Goal: Transaction & Acquisition: Purchase product/service

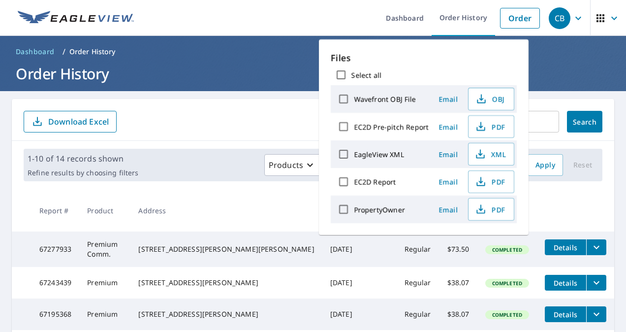
scroll to position [185, 0]
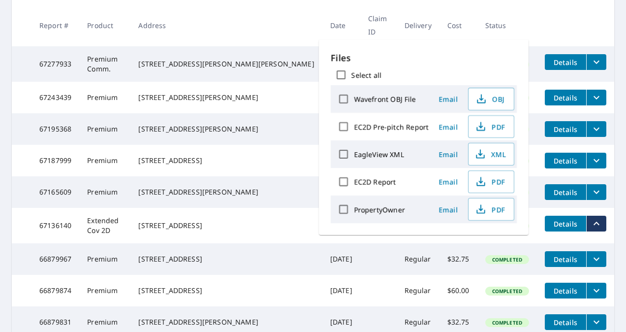
click at [545, 18] on th at bounding box center [575, 25] width 77 height 42
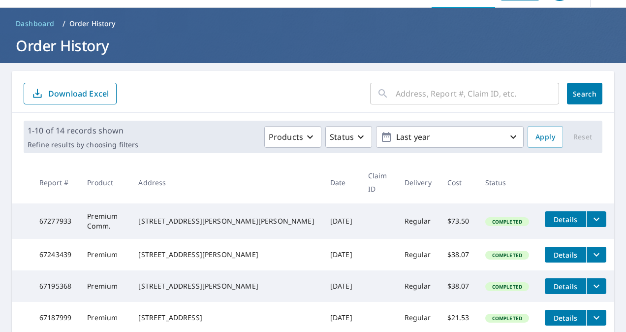
scroll to position [25, 0]
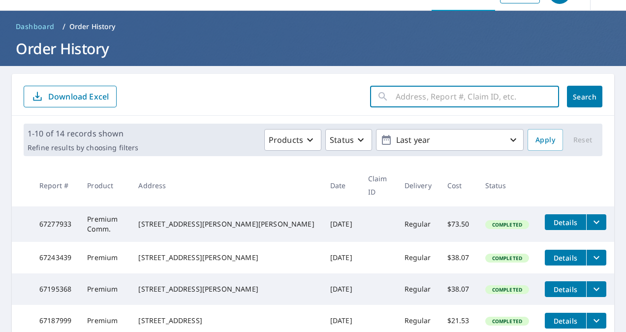
click at [397, 100] on input "text" at bounding box center [478, 97] width 164 height 28
type input "1020 cielo vista st"
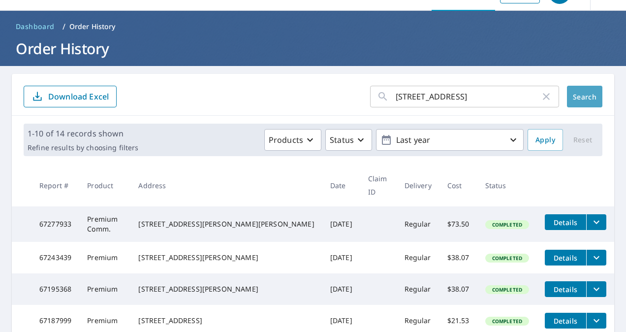
click at [580, 95] on span "Search" at bounding box center [585, 96] width 20 height 9
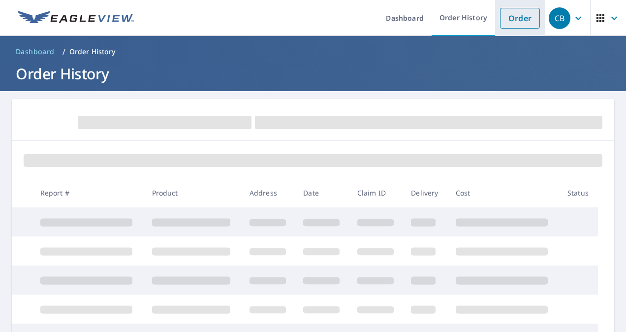
click at [520, 21] on link "Order" at bounding box center [520, 18] width 40 height 21
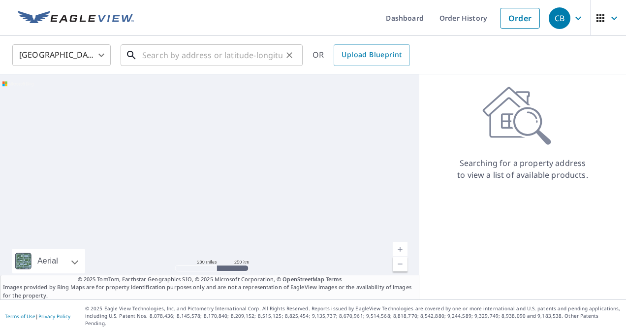
click at [225, 51] on input "text" at bounding box center [212, 55] width 140 height 28
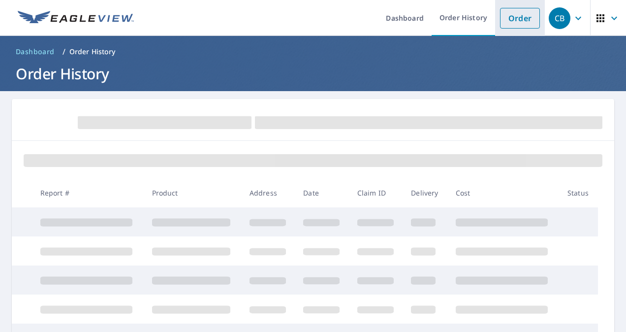
click at [500, 27] on link "Order" at bounding box center [520, 18] width 40 height 21
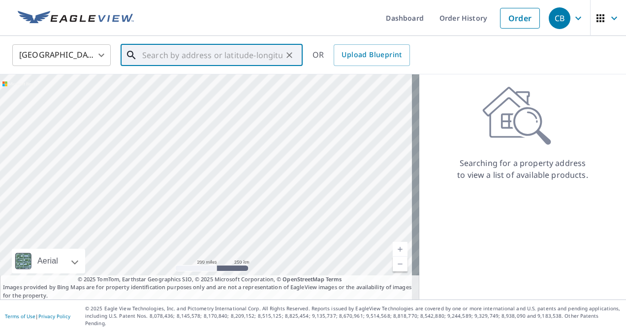
click at [233, 54] on input "text" at bounding box center [212, 55] width 140 height 28
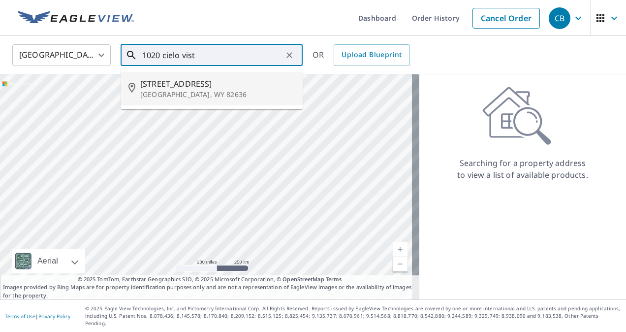
click at [226, 88] on span "[STREET_ADDRESS]" at bounding box center [217, 84] width 155 height 12
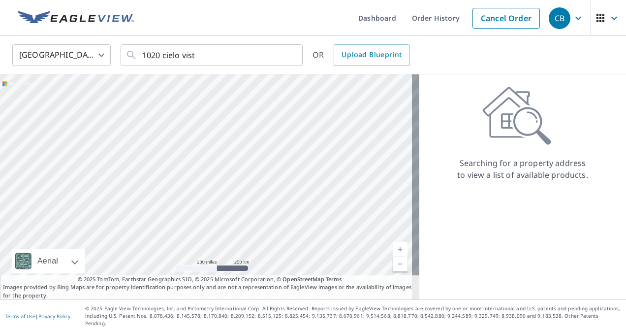
type input "[STREET_ADDRESS]"
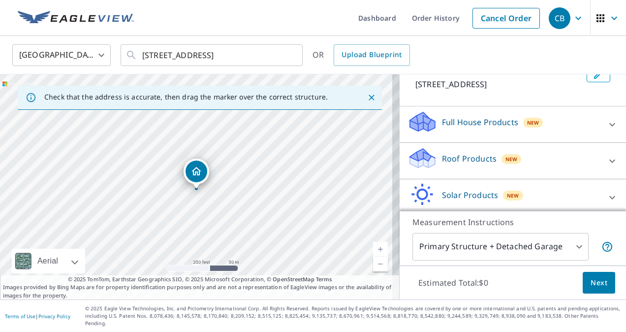
scroll to position [71, 0]
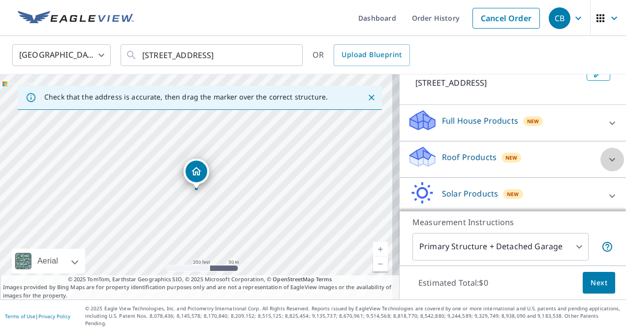
click at [607, 163] on icon at bounding box center [613, 160] width 12 height 12
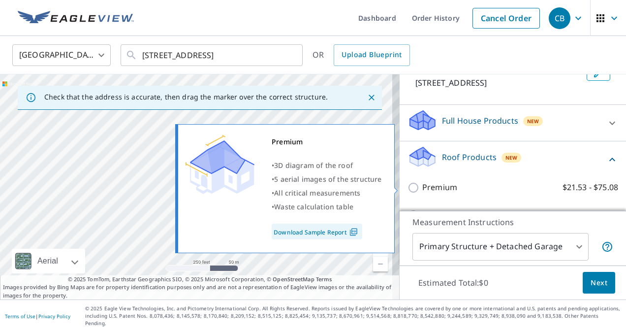
click at [408, 187] on input "Premium $21.53 - $75.08" at bounding box center [415, 188] width 15 height 12
checkbox input "true"
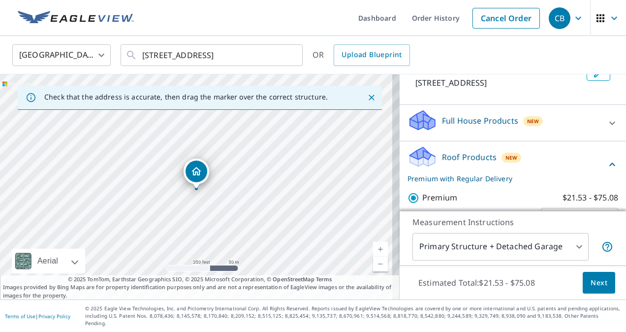
click at [591, 289] on span "Next" at bounding box center [599, 283] width 17 height 12
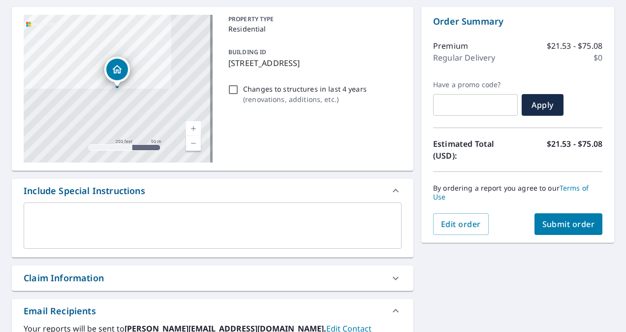
scroll to position [98, 0]
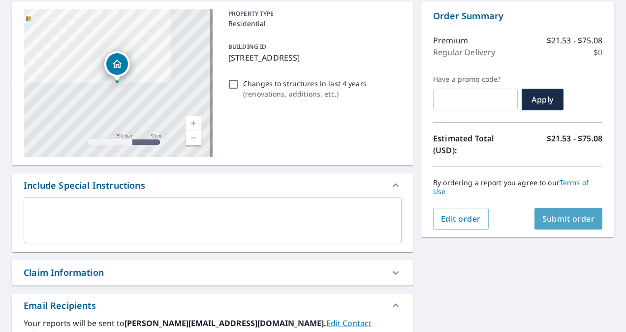
click at [567, 218] on span "Submit order" at bounding box center [569, 218] width 53 height 11
checkbox input "true"
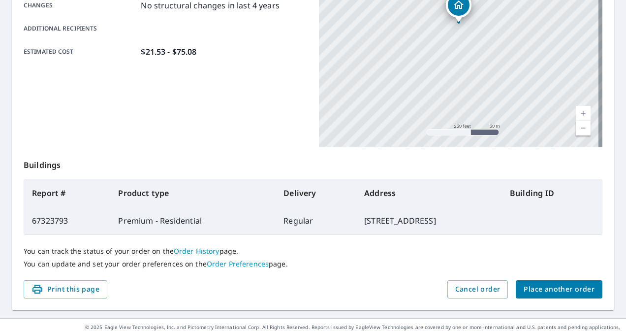
scroll to position [247, 0]
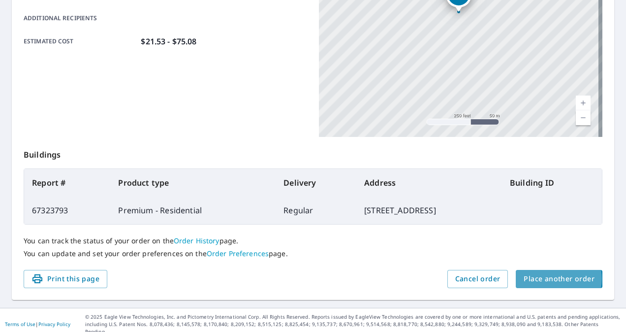
click at [547, 278] on span "Place another order" at bounding box center [559, 279] width 71 height 12
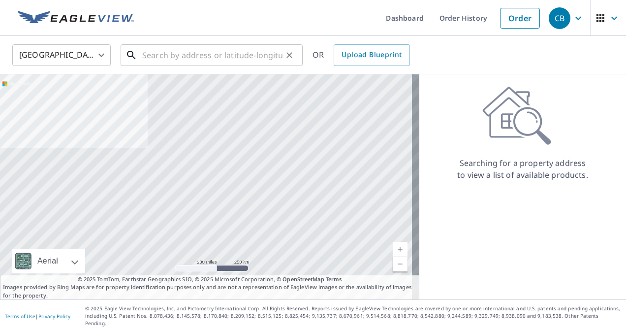
click at [229, 53] on input "text" at bounding box center [212, 55] width 140 height 28
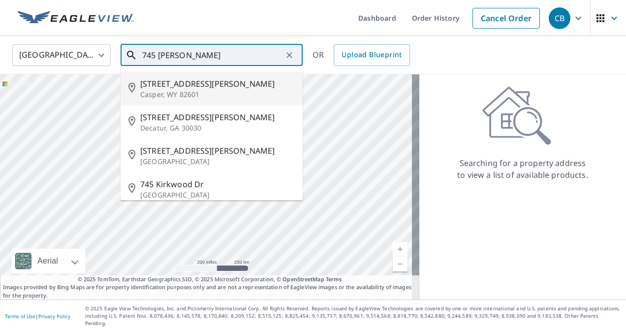
click at [210, 84] on span "[STREET_ADDRESS][PERSON_NAME]" at bounding box center [217, 84] width 155 height 12
type input "[STREET_ADDRESS][PERSON_NAME]"
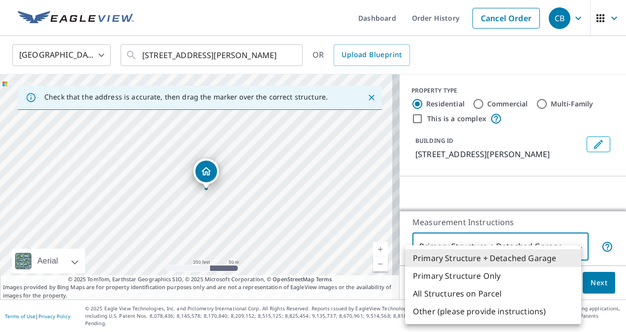
click at [571, 255] on body "CB CB Dashboard Order History Cancel Order CB [GEOGRAPHIC_DATA] [GEOGRAPHIC_DAT…" at bounding box center [313, 166] width 626 height 332
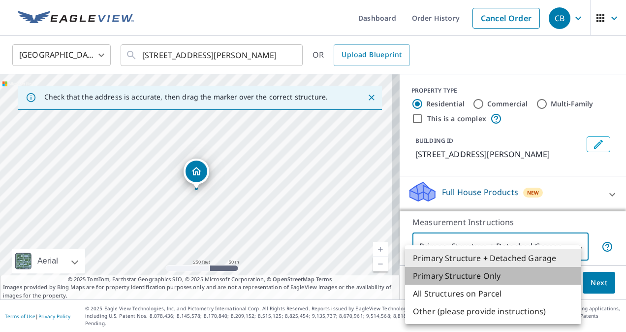
click at [543, 274] on li "Primary Structure Only" at bounding box center [493, 276] width 176 height 18
type input "2"
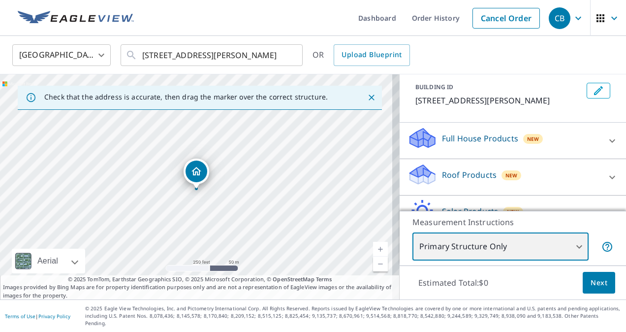
scroll to position [79, 0]
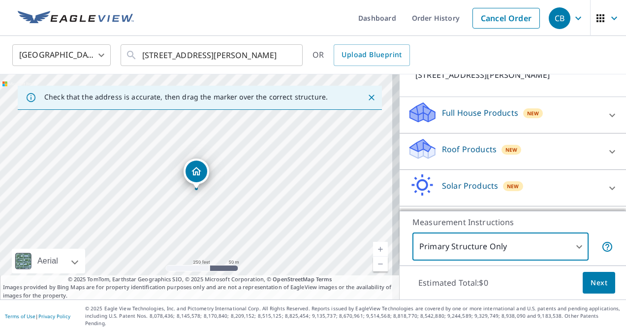
click at [601, 155] on div at bounding box center [613, 152] width 24 height 24
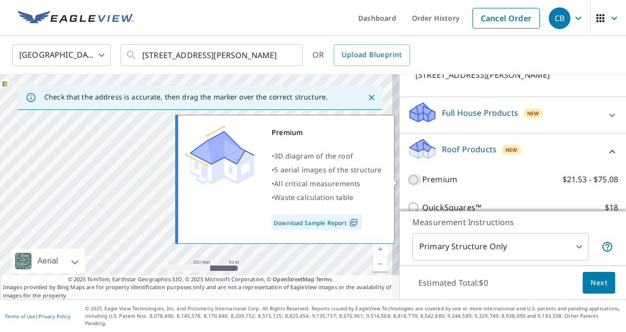
click at [410, 181] on input "Premium $21.53 - $75.08" at bounding box center [415, 180] width 15 height 12
checkbox input "true"
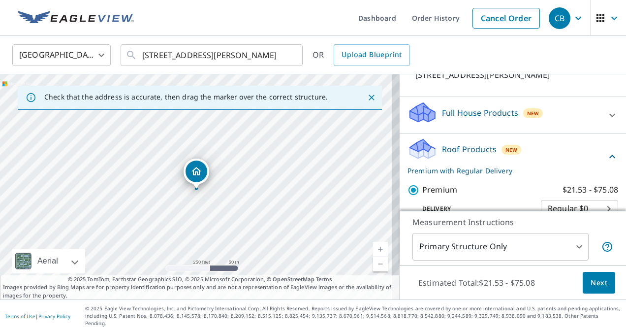
click at [591, 289] on span "Next" at bounding box center [599, 283] width 17 height 12
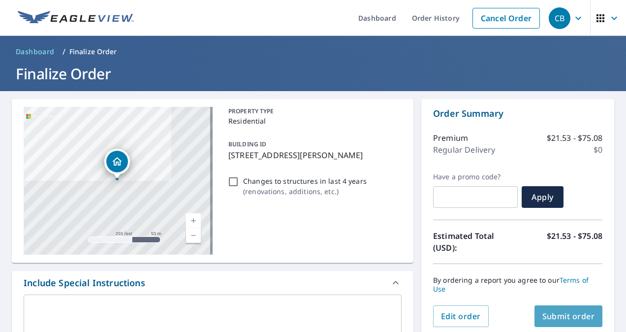
click at [558, 309] on button "Submit order" at bounding box center [569, 316] width 68 height 22
checkbox input "true"
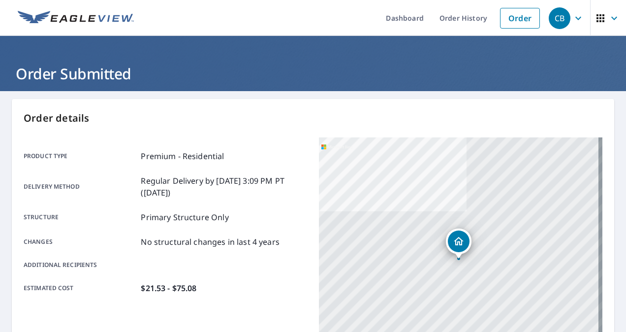
drag, startPoint x: 618, startPoint y: 80, endPoint x: 626, endPoint y: 77, distance: 9.3
click at [626, 77] on html "CB CB Dashboard Order History Order CB Order Submitted Order details Product ty…" at bounding box center [313, 166] width 626 height 332
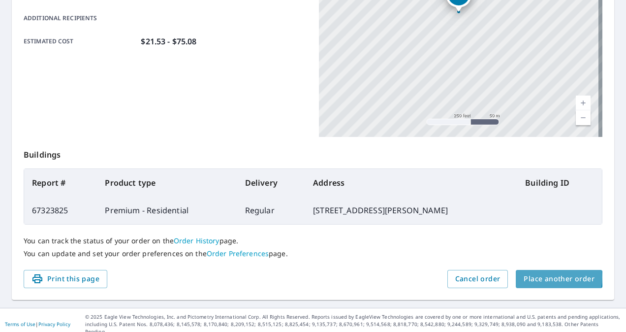
click at [546, 277] on span "Place another order" at bounding box center [559, 279] width 71 height 12
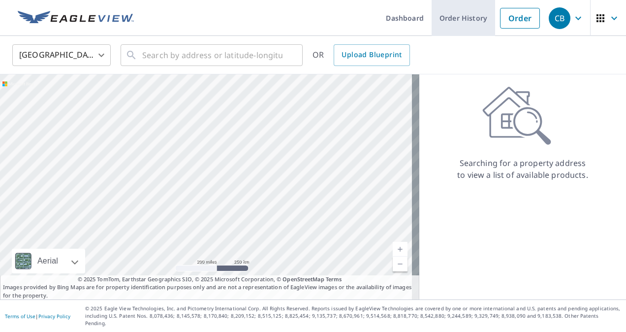
click at [445, 17] on link "Order History" at bounding box center [464, 18] width 64 height 36
